Goal: Task Accomplishment & Management: Use online tool/utility

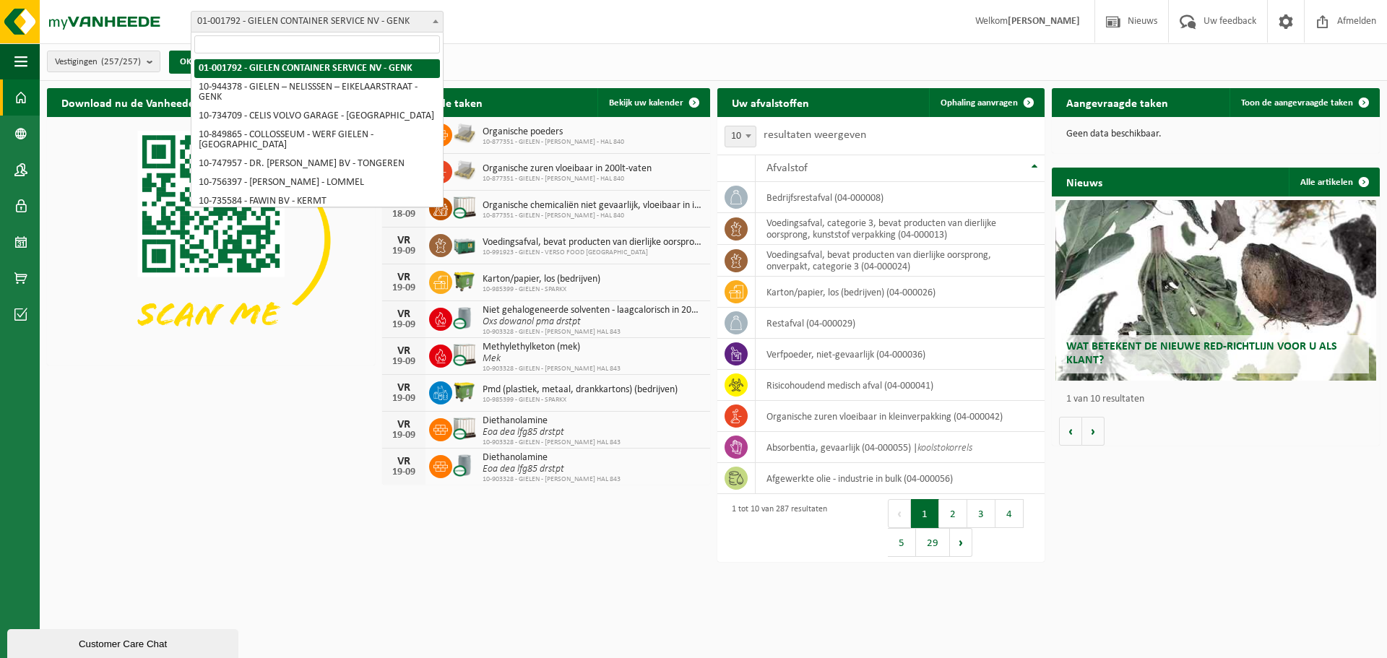
click at [428, 21] on span "01-001792 - GIELEN CONTAINER SERVICE NV - GENK" at bounding box center [316, 22] width 251 height 20
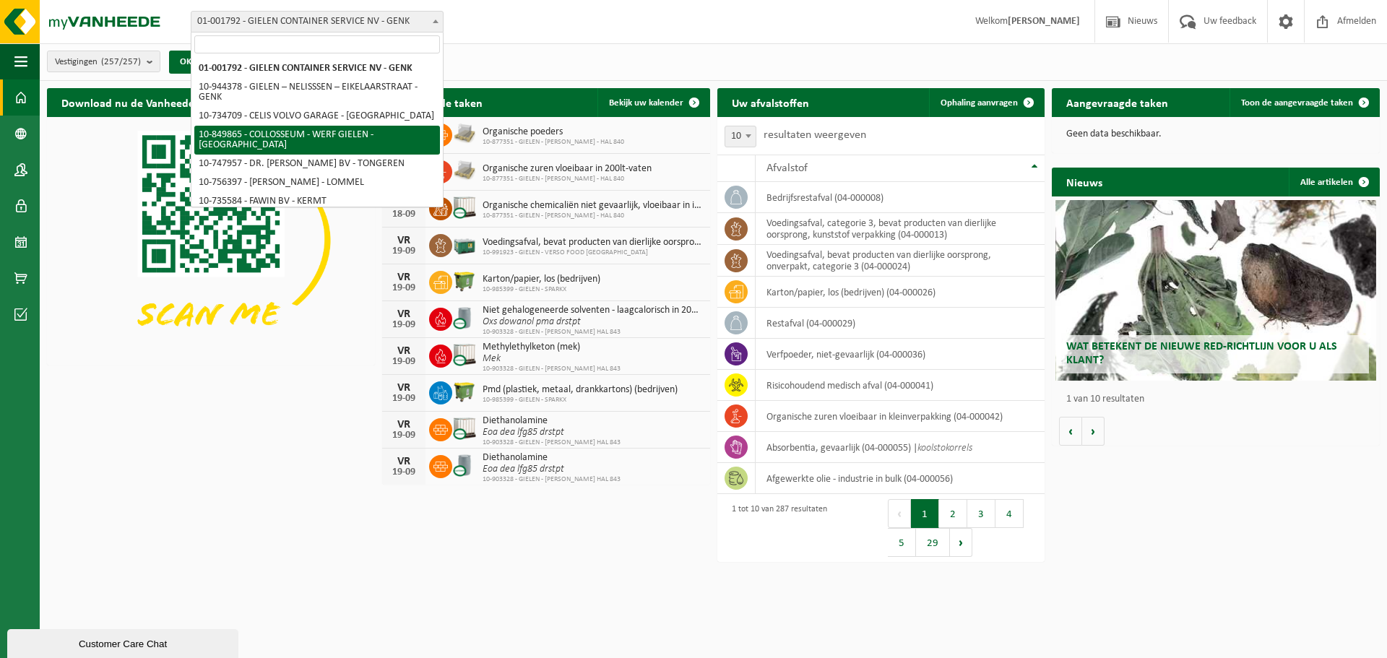
scroll to position [72, 0]
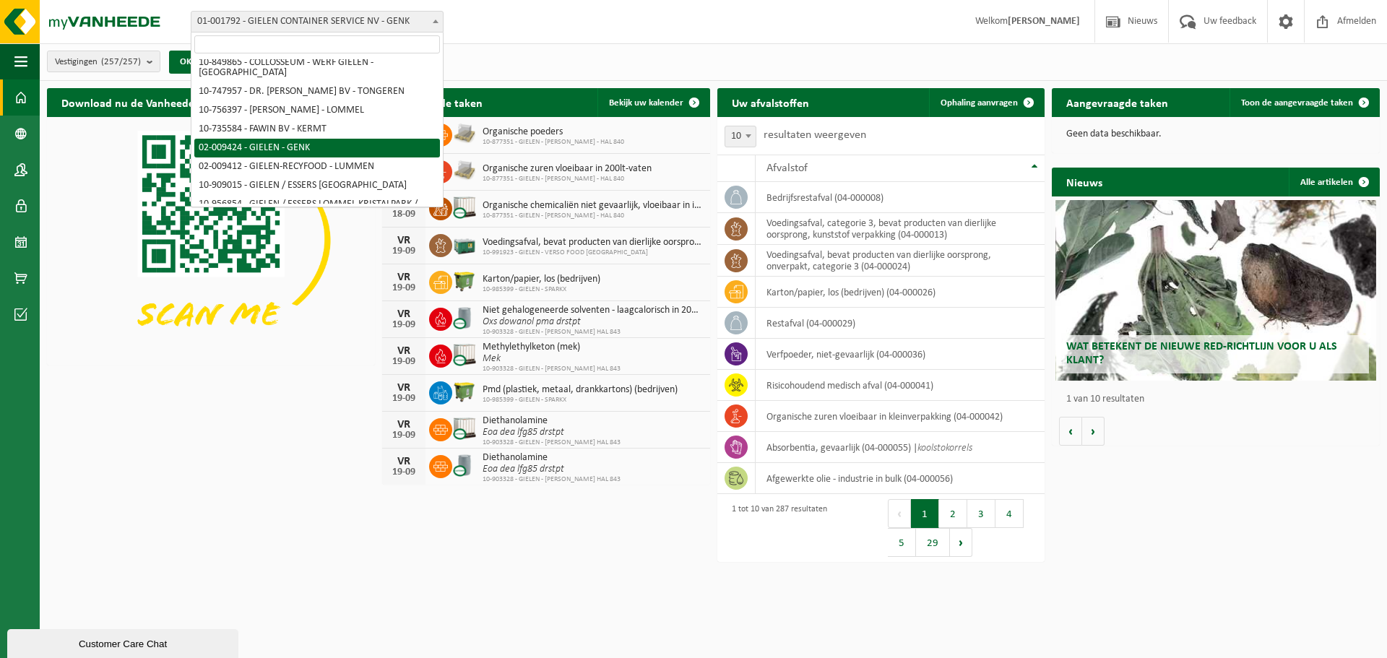
select select "1770"
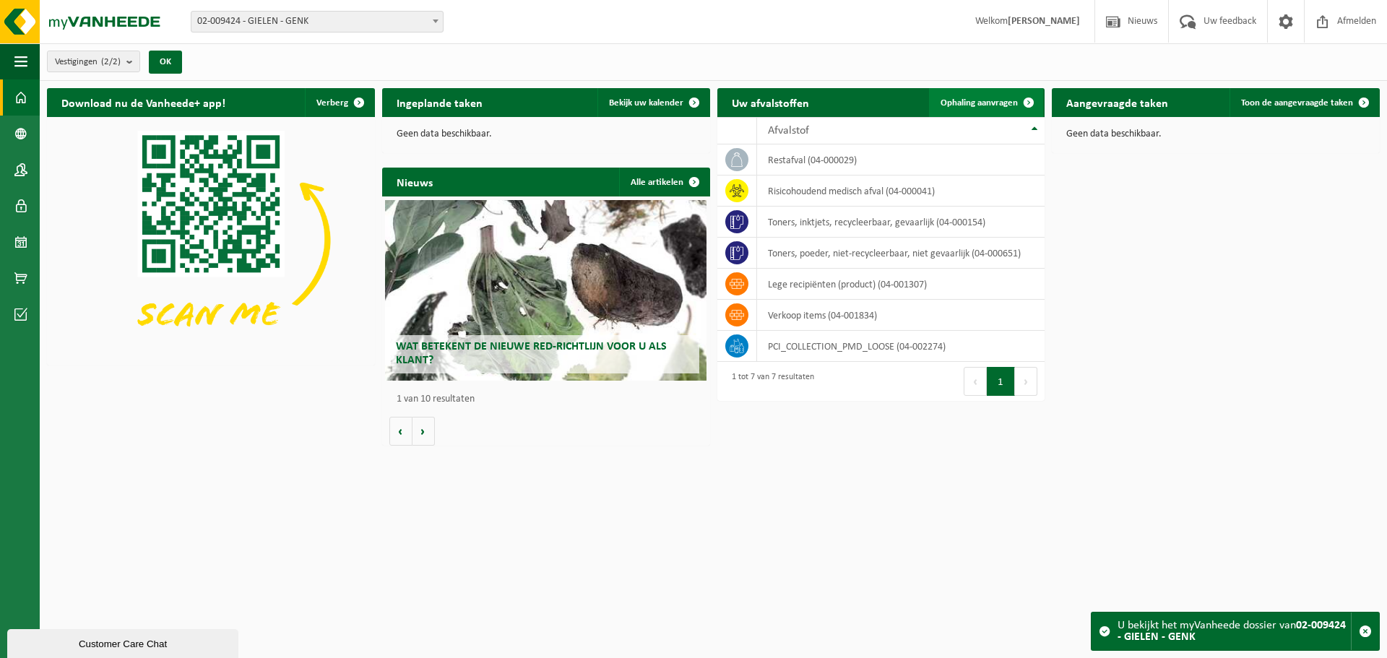
drag, startPoint x: 994, startPoint y: 100, endPoint x: 999, endPoint y: 108, distance: 10.0
click at [994, 99] on span "Ophaling aanvragen" at bounding box center [978, 102] width 77 height 9
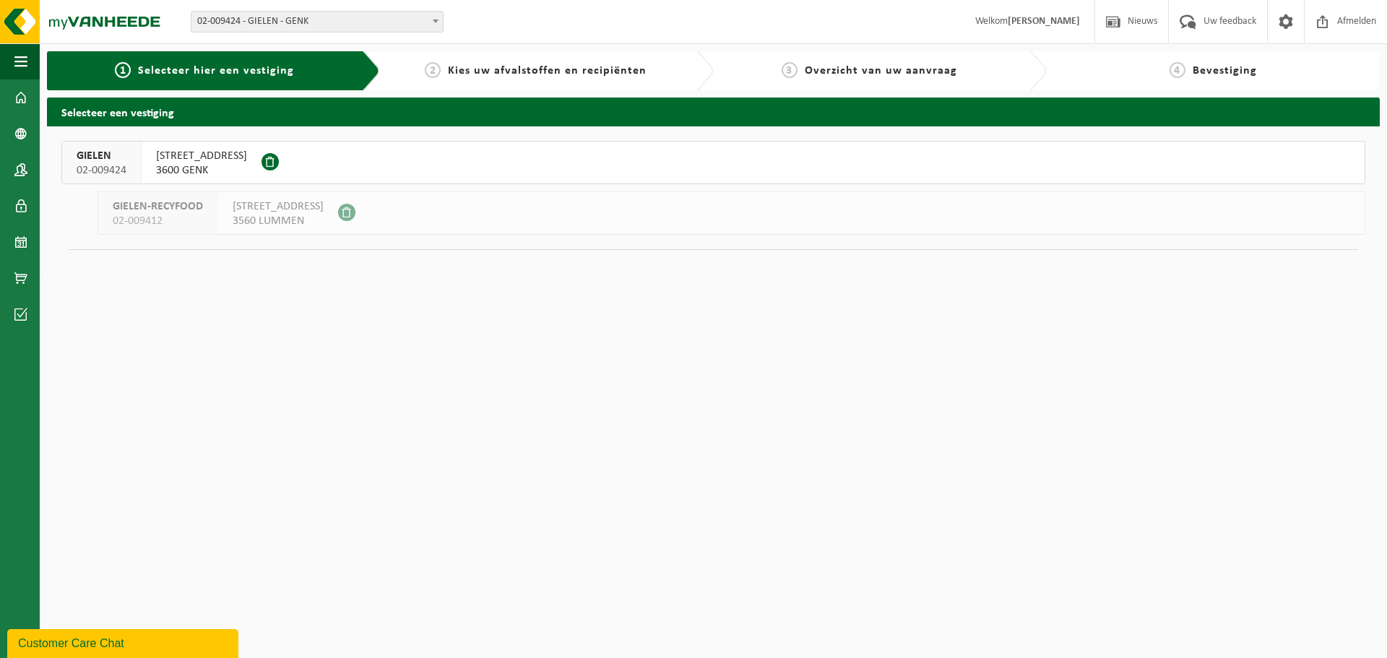
drag, startPoint x: 167, startPoint y: 168, endPoint x: 244, endPoint y: 194, distance: 81.5
click at [166, 168] on span "3600 GENK" at bounding box center [201, 170] width 91 height 14
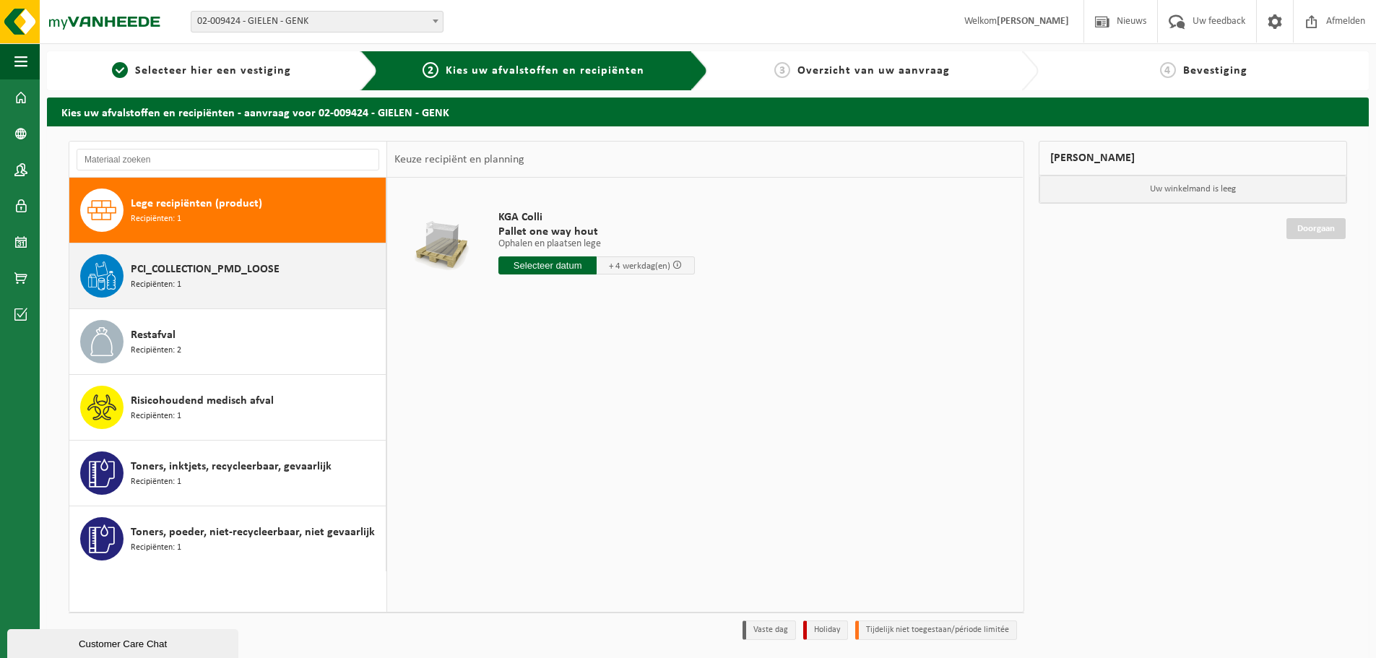
click at [202, 290] on div "PCI_COLLECTION_PMD_LOOSE Recipiënten: 1" at bounding box center [256, 275] width 251 height 43
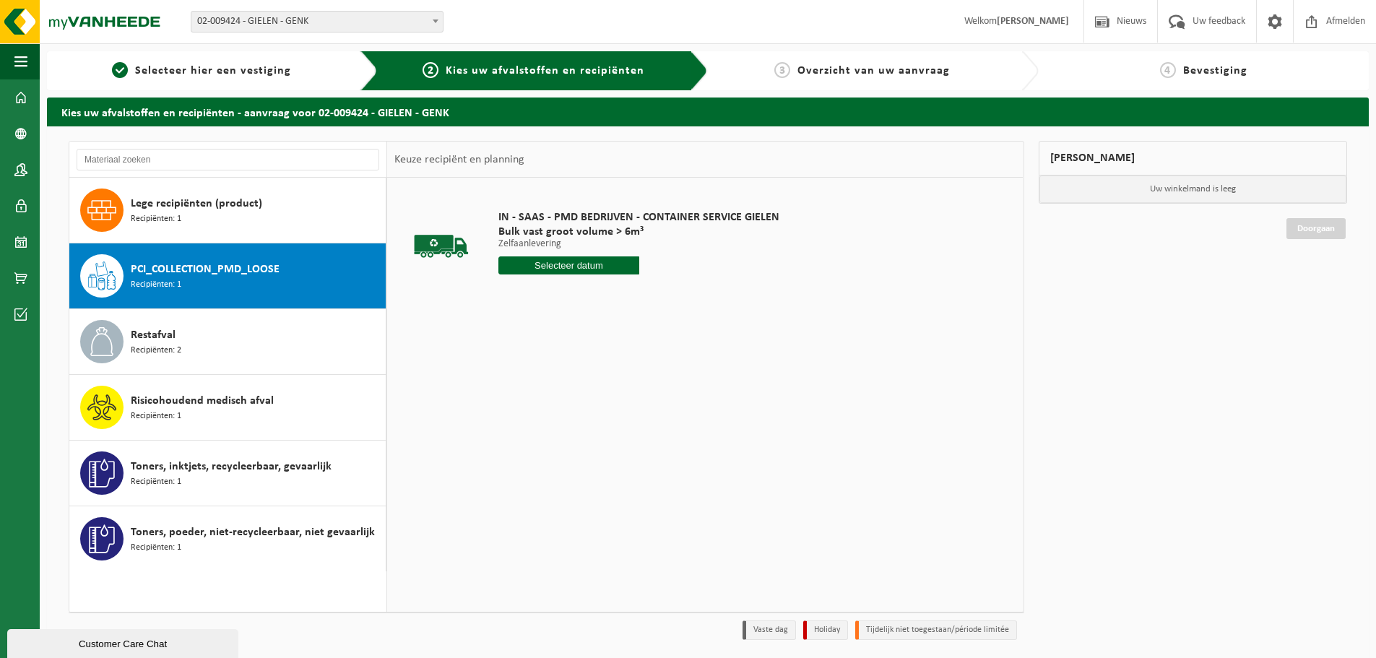
click at [564, 268] on input "text" at bounding box center [568, 265] width 141 height 18
click at [616, 396] on div "19" at bounding box center [613, 393] width 25 height 23
type input "Van 2025-09-19"
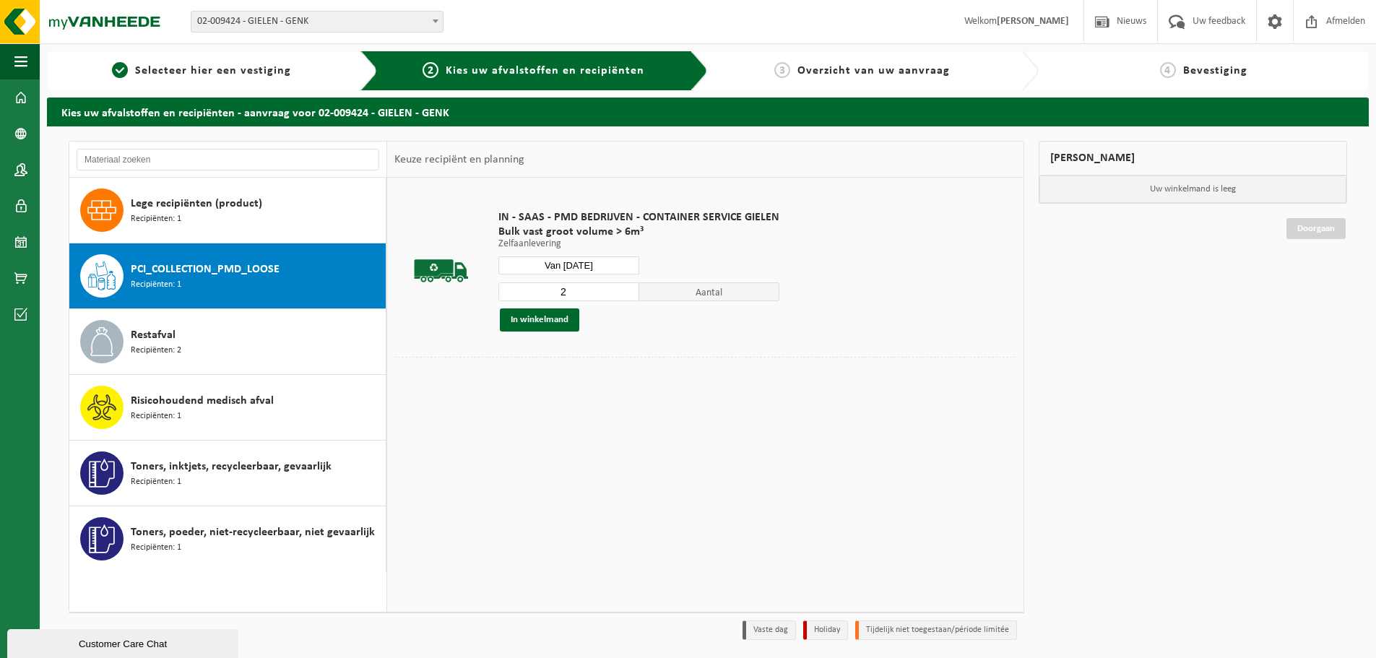
type input "2"
click at [626, 287] on input "2" at bounding box center [568, 291] width 141 height 19
click at [563, 318] on button "In winkelmand" at bounding box center [539, 319] width 79 height 23
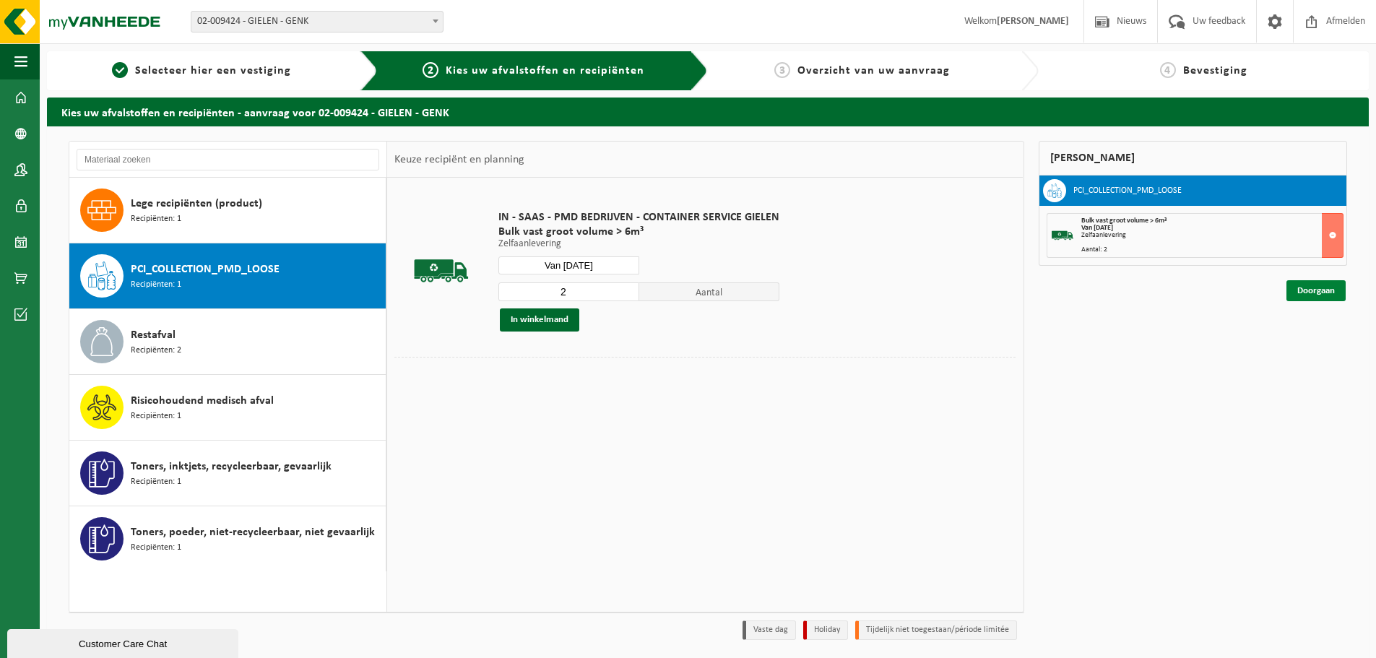
click at [1307, 293] on link "Doorgaan" at bounding box center [1315, 290] width 59 height 21
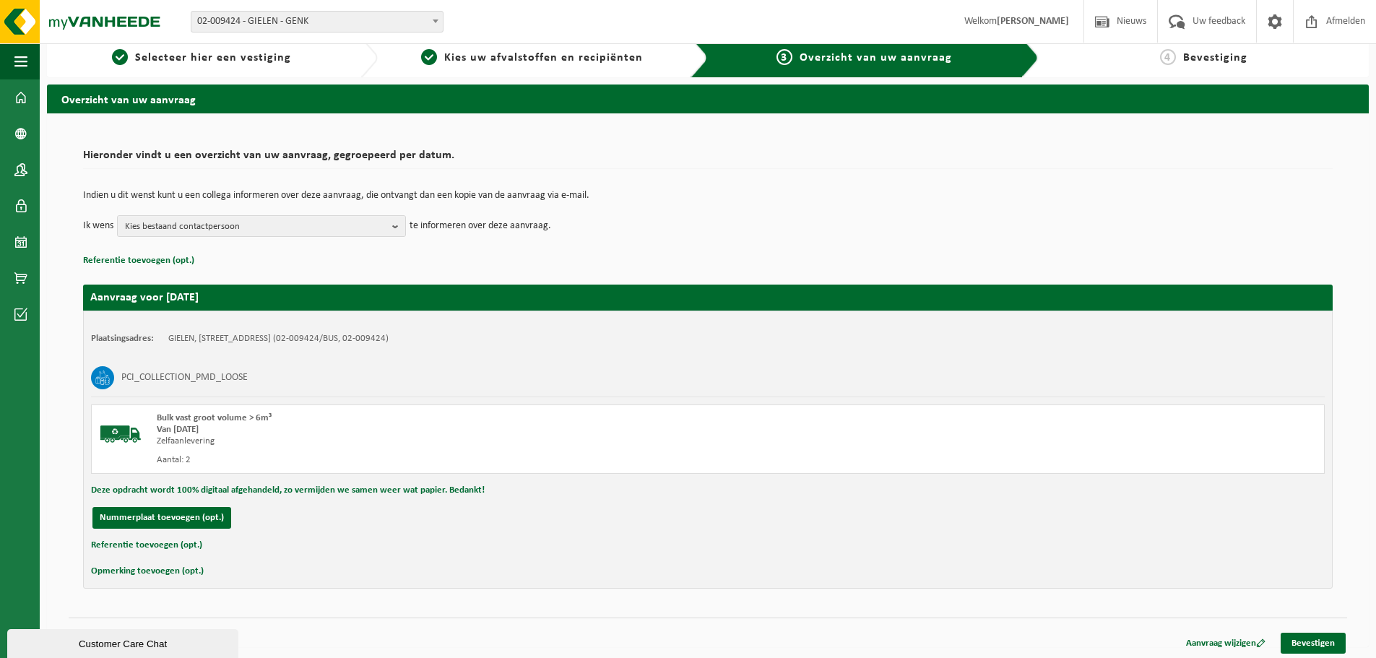
scroll to position [17, 0]
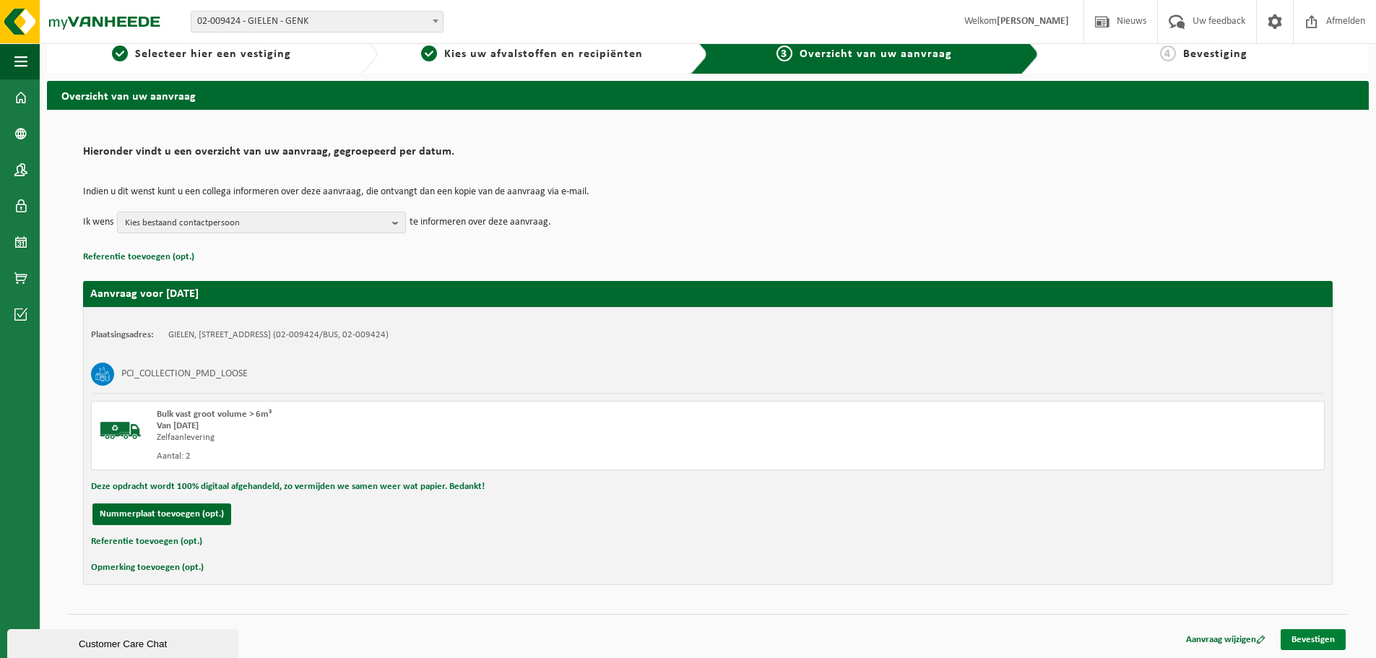
click at [1307, 636] on link "Bevestigen" at bounding box center [1313, 639] width 65 height 21
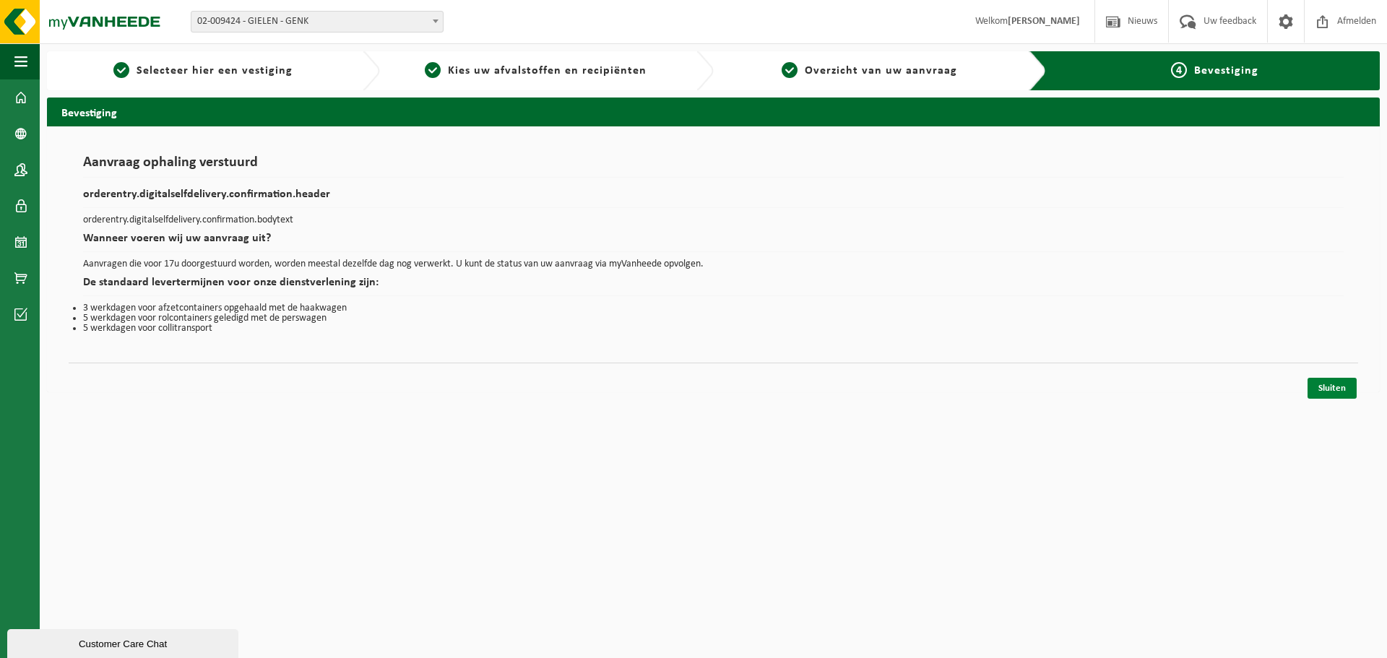
click at [1327, 379] on link "Sluiten" at bounding box center [1331, 388] width 49 height 21
